Goal: Task Accomplishment & Management: Use online tool/utility

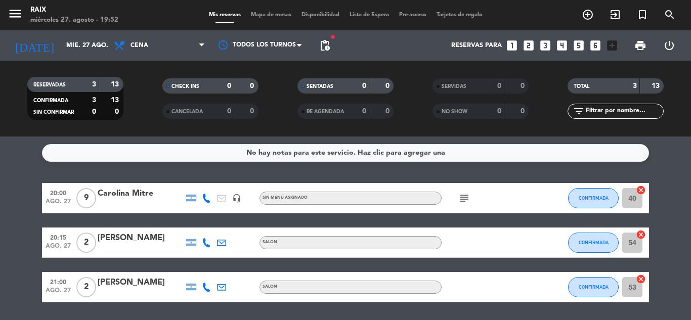
click at [0, 188] on bookings-row "20:00 ago. 27 9 Carolina Mitre headset_mic Sin menú asignado subject CONFIRMADA…" at bounding box center [345, 242] width 691 height 119
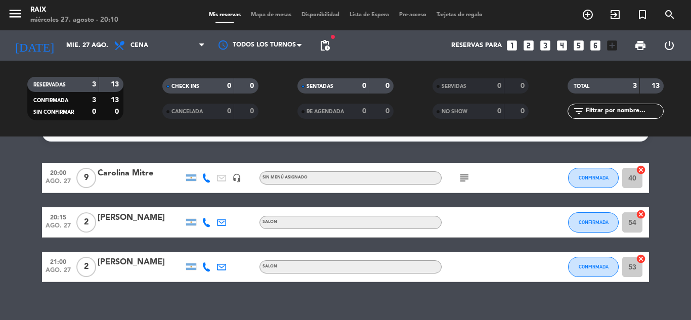
click at [0, 198] on bookings-row "20:00 ago. 27 9 Carolina Mitre headset_mic Sin menú asignado subject CONFIRMADA…" at bounding box center [345, 222] width 691 height 119
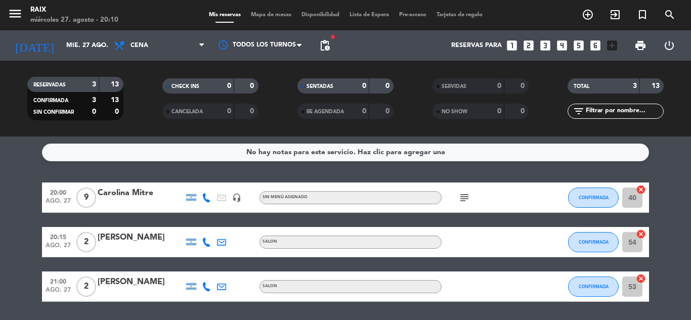
scroll to position [0, 0]
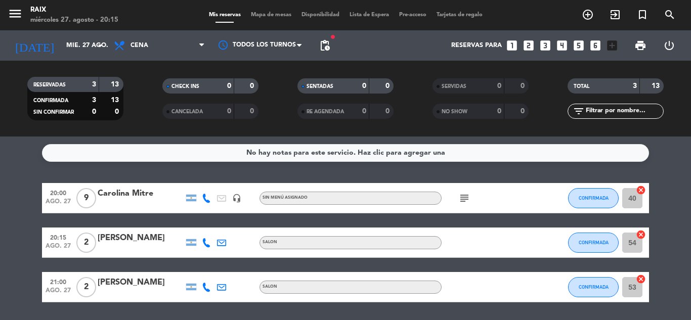
click at [0, 218] on bookings-row "20:00 ago. 27 9 Carolina Mitre headset_mic Sin menú asignado subject CONFIRMADA…" at bounding box center [345, 242] width 691 height 119
click at [618, 205] on div "CONFIRMADA" at bounding box center [593, 198] width 51 height 30
click at [601, 199] on span "CONFIRMADA" at bounding box center [594, 198] width 30 height 6
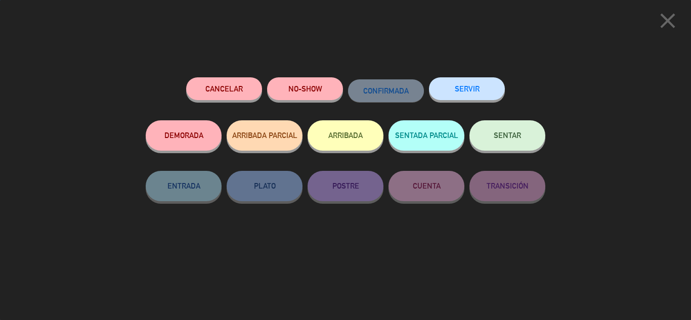
click at [507, 139] on span "SENTAR" at bounding box center [507, 135] width 27 height 9
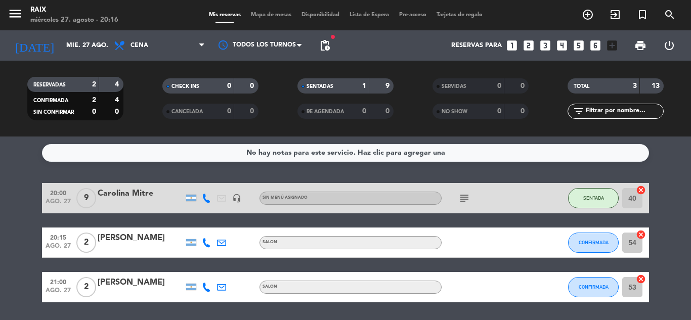
click at [643, 234] on icon "cancel" at bounding box center [641, 235] width 10 height 10
click at [640, 277] on icon "cancel" at bounding box center [641, 279] width 10 height 10
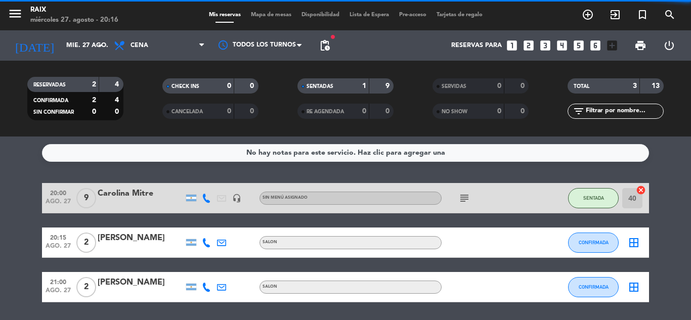
click at [635, 244] on icon "border_all" at bounding box center [634, 243] width 12 height 12
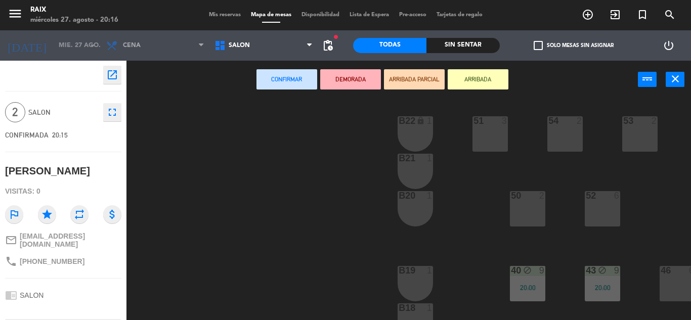
scroll to position [0, 124]
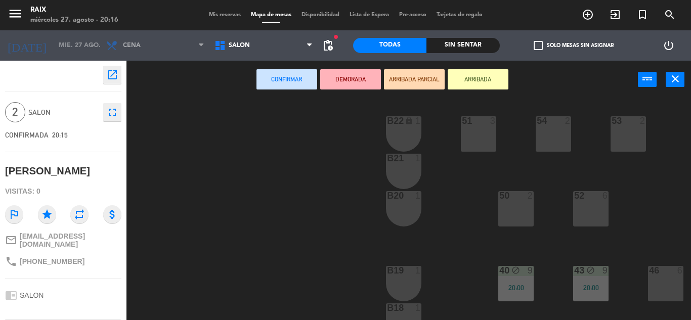
click at [624, 137] on div "53 2" at bounding box center [628, 133] width 35 height 35
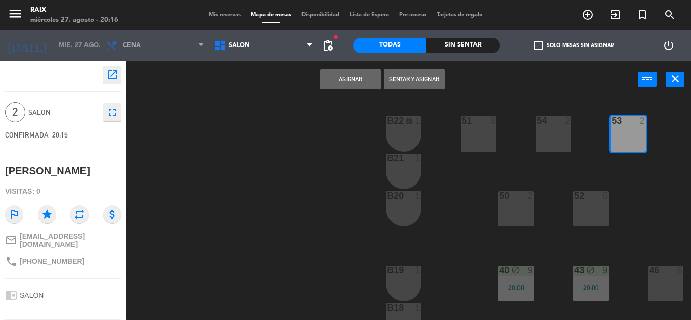
click at [400, 77] on button "Sentar y Asignar" at bounding box center [414, 79] width 61 height 20
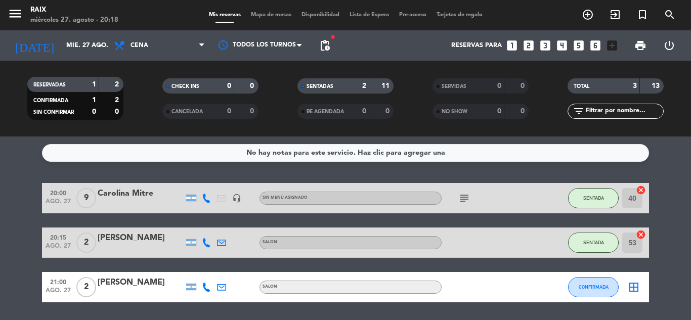
click at [8, 184] on bookings-row "20:00 ago. 27 9 Carolina Mitre headset_mic Sin menú asignado subject SENTADA 40…" at bounding box center [345, 242] width 691 height 119
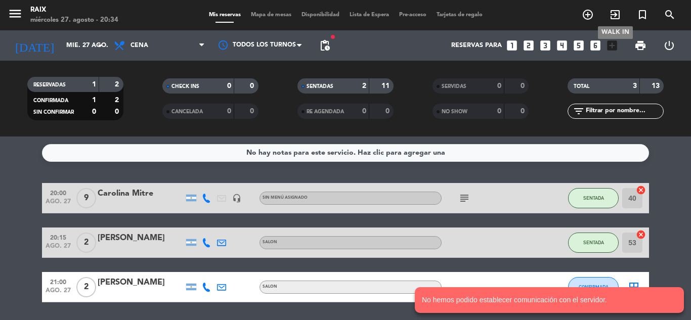
click at [615, 16] on icon "exit_to_app" at bounding box center [615, 15] width 12 height 12
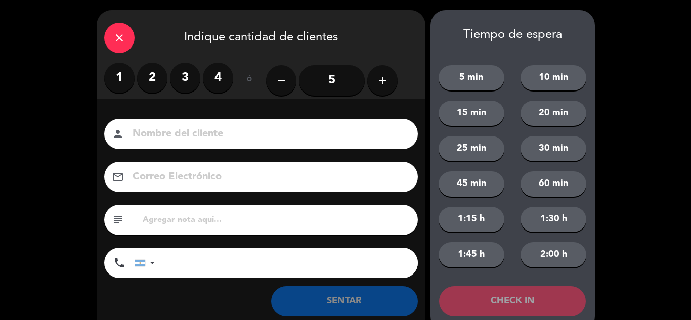
click at [150, 73] on label "2" at bounding box center [152, 78] width 30 height 30
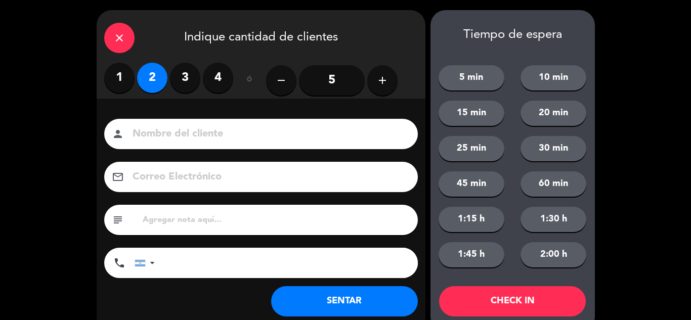
click at [320, 310] on button "SENTAR" at bounding box center [344, 302] width 147 height 30
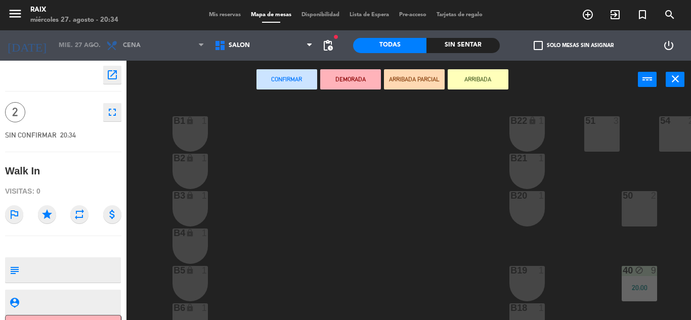
click at [634, 208] on div "50 2" at bounding box center [639, 208] width 35 height 35
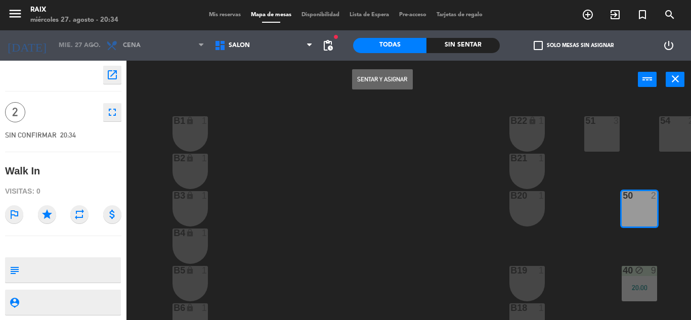
click at [361, 77] on button "Sentar y Asignar" at bounding box center [382, 79] width 61 height 20
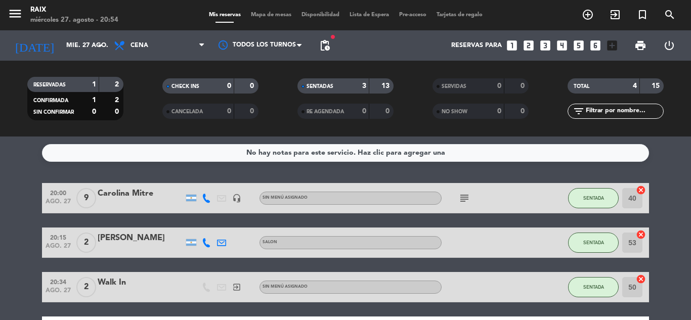
click at [14, 277] on bookings-row "20:00 ago. 27 9 Carolina Mitre headset_mic Sin menú asignado subject SENTADA 40…" at bounding box center [345, 265] width 691 height 164
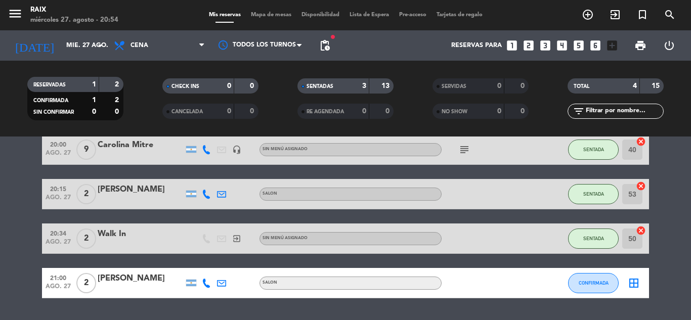
scroll to position [77, 0]
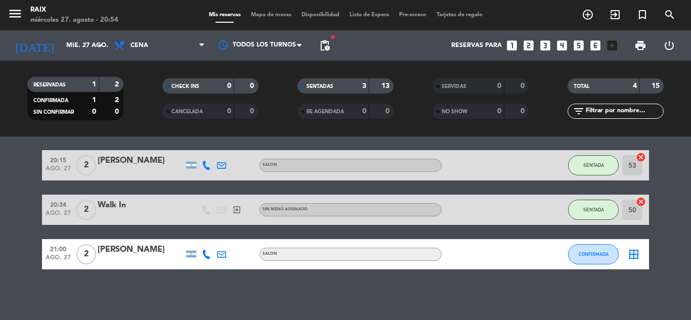
click at [631, 254] on icon "border_all" at bounding box center [634, 255] width 12 height 12
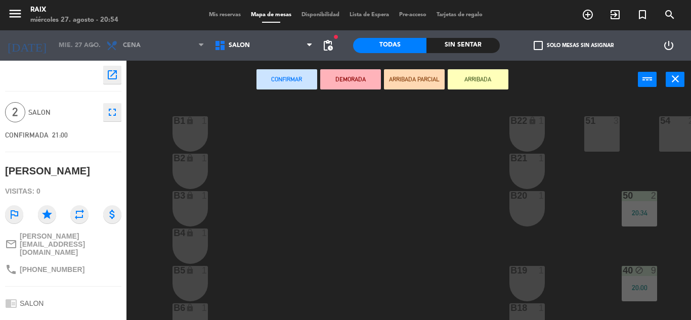
click at [600, 133] on div "51 3" at bounding box center [602, 133] width 35 height 35
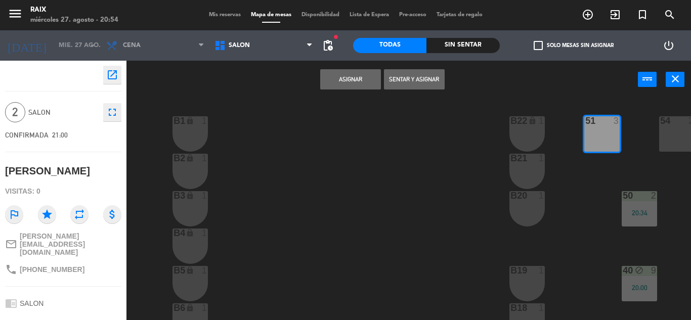
click at [408, 76] on button "Sentar y Asignar" at bounding box center [414, 79] width 61 height 20
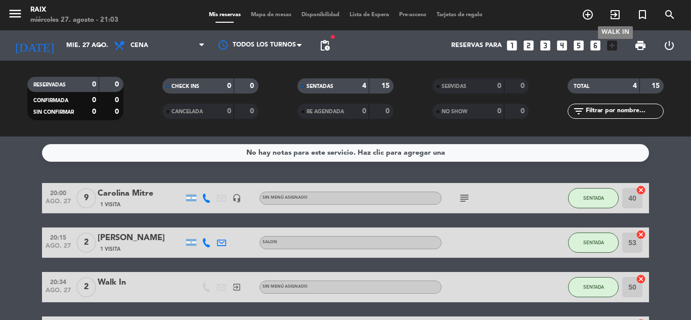
click at [615, 11] on icon "exit_to_app" at bounding box center [615, 15] width 12 height 12
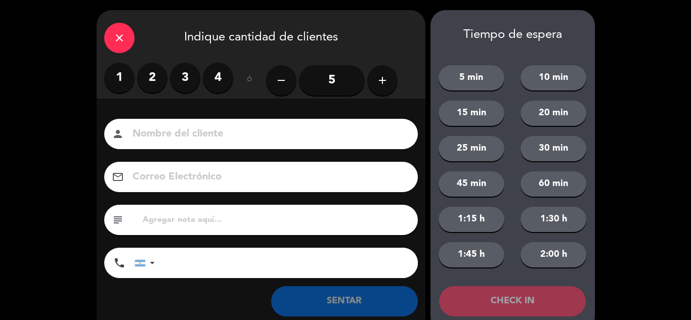
click at [143, 84] on label "2" at bounding box center [152, 78] width 30 height 30
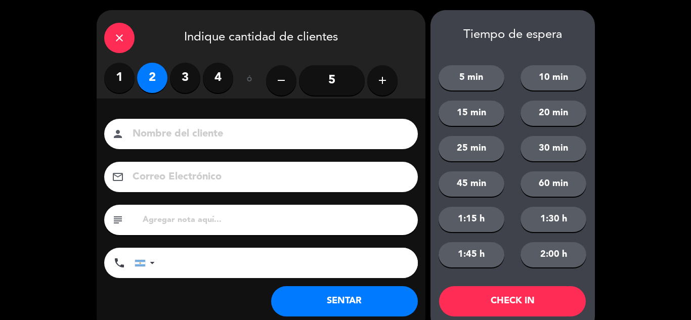
click at [356, 297] on button "SENTAR" at bounding box center [344, 302] width 147 height 30
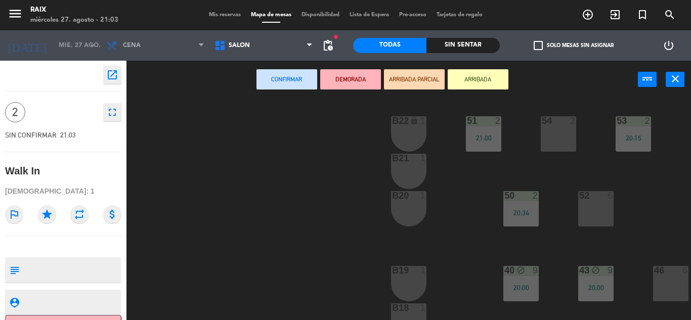
scroll to position [0, 124]
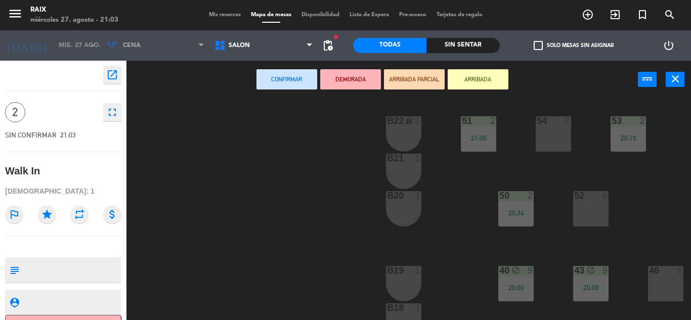
click at [653, 208] on div "51 2 21:00 53 2 20:15 54 2 B1 lock 1 B22 lock 1 B2 lock 1 B21 1 50 2 20:34 52 6…" at bounding box center [413, 210] width 558 height 222
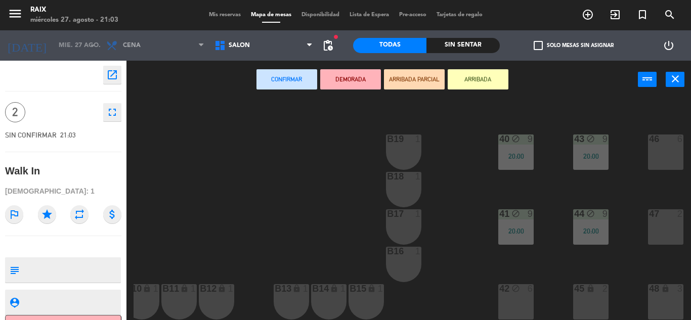
scroll to position [137, 124]
click at [669, 293] on div "48 lock 3" at bounding box center [665, 301] width 35 height 35
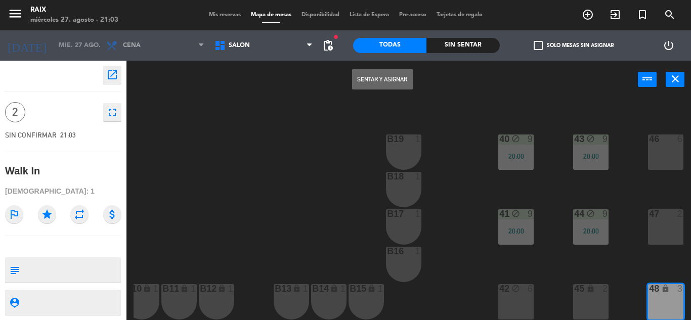
click at [371, 77] on button "Sentar y Asignar" at bounding box center [382, 79] width 61 height 20
